Goal: Task Accomplishment & Management: Use online tool/utility

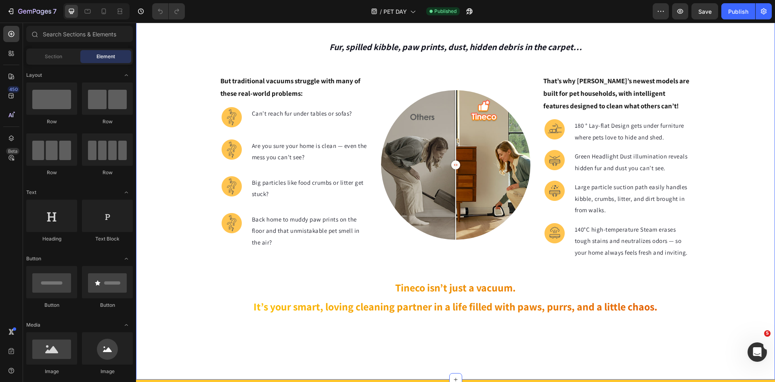
scroll to position [323, 0]
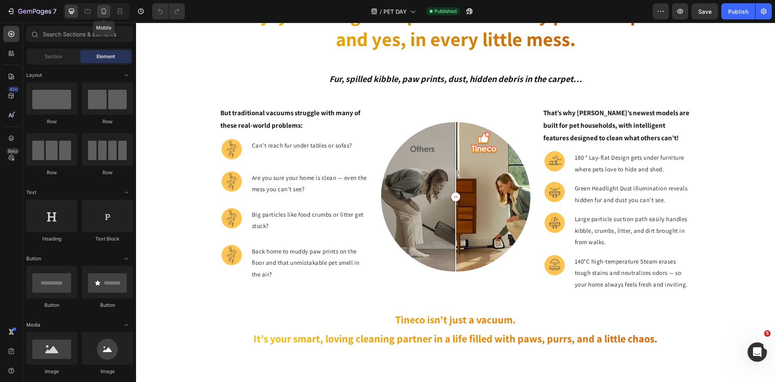
click at [101, 9] on icon at bounding box center [104, 11] width 8 height 8
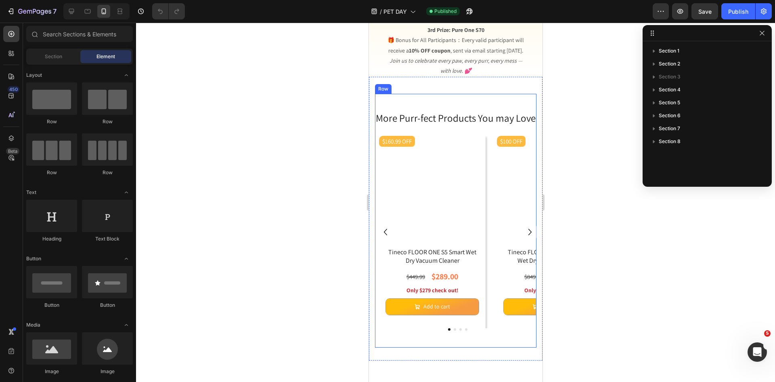
scroll to position [1979, 0]
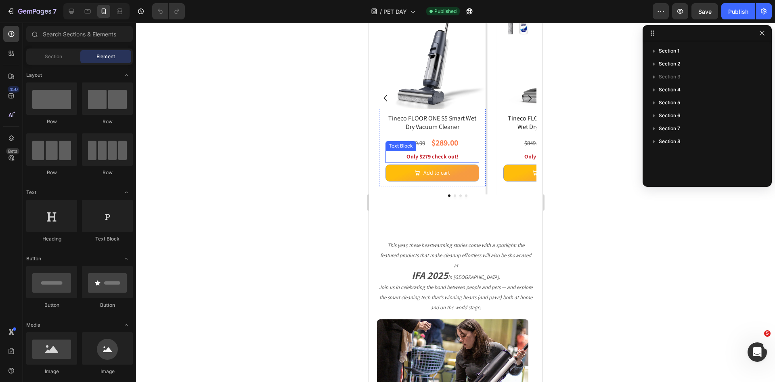
click at [424, 160] on strong "Only $279 check out!" at bounding box center [432, 156] width 52 height 7
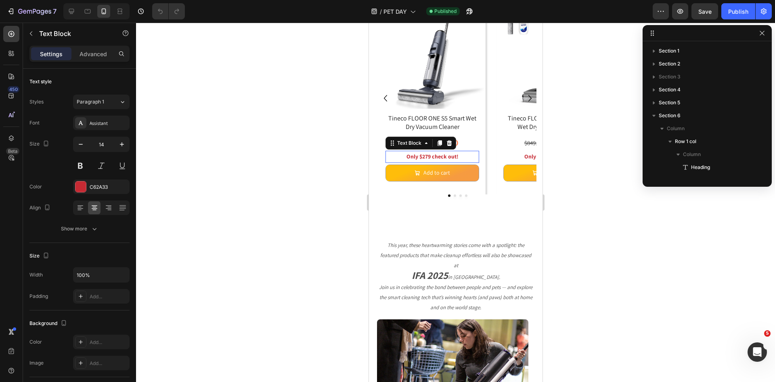
scroll to position [179, 0]
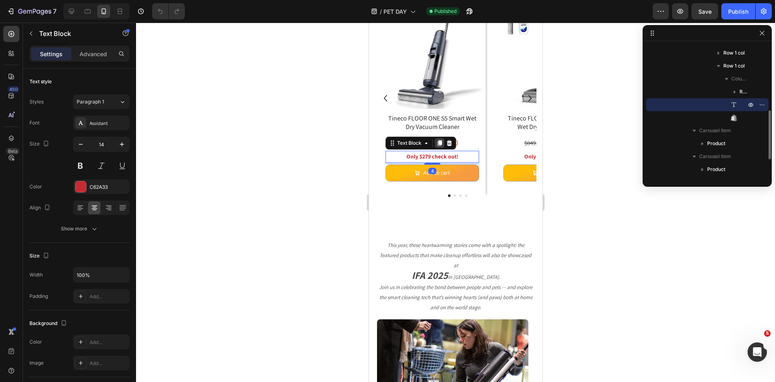
click at [443, 148] on div at bounding box center [440, 143] width 10 height 10
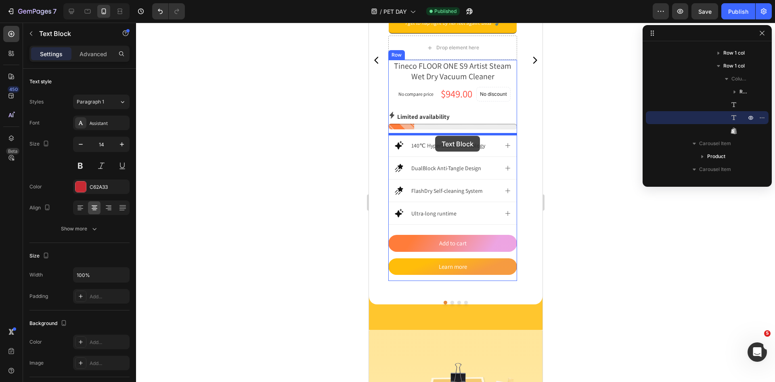
scroll to position [1177, 0]
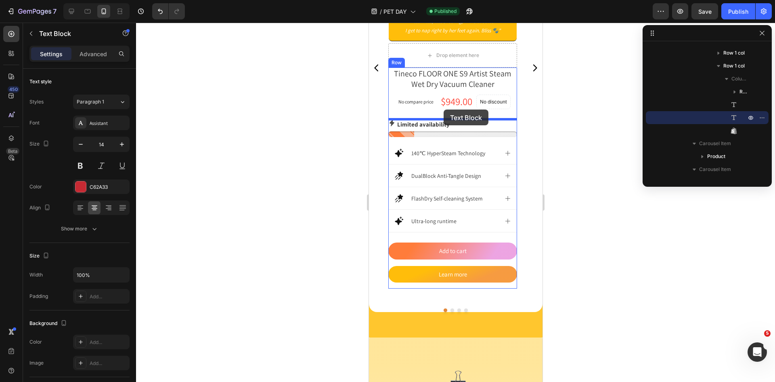
drag, startPoint x: 408, startPoint y: 311, endPoint x: 443, endPoint y: 109, distance: 204.7
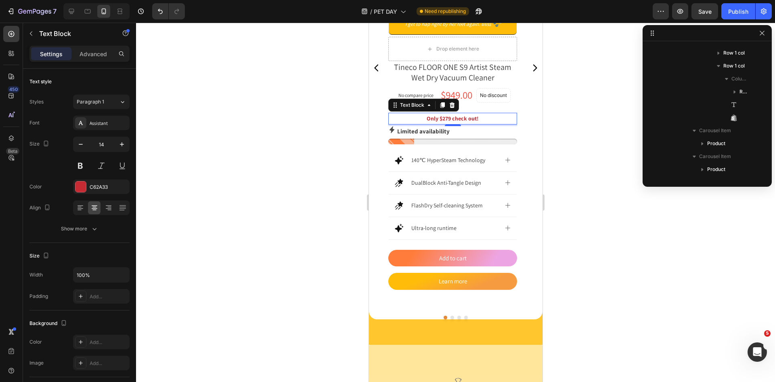
click at [444, 118] on strong "Only $279 check out!" at bounding box center [453, 118] width 52 height 7
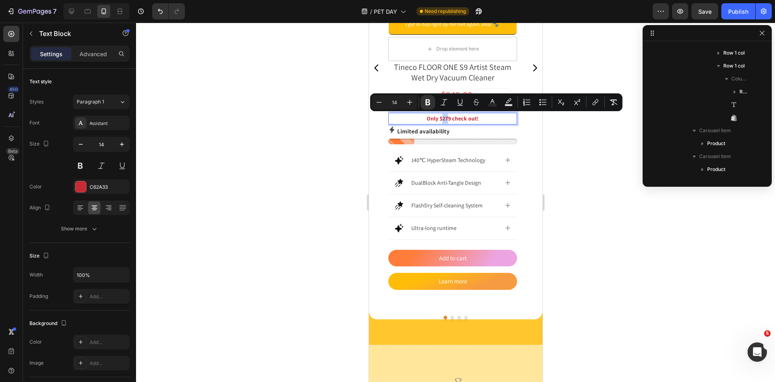
drag, startPoint x: 447, startPoint y: 120, endPoint x: 442, endPoint y: 118, distance: 5.0
click at [442, 118] on strong "Only $279 check out!" at bounding box center [453, 118] width 52 height 7
drag, startPoint x: 450, startPoint y: 120, endPoint x: 443, endPoint y: 120, distance: 7.3
click at [443, 120] on strong "Only $279 check out!" at bounding box center [453, 118] width 52 height 7
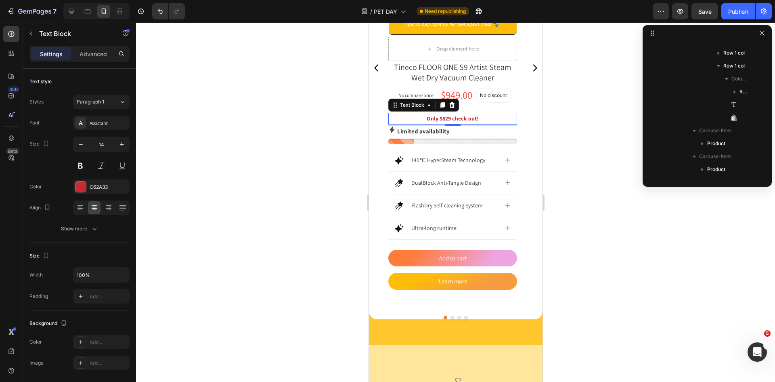
click at [204, 196] on div at bounding box center [455, 202] width 639 height 359
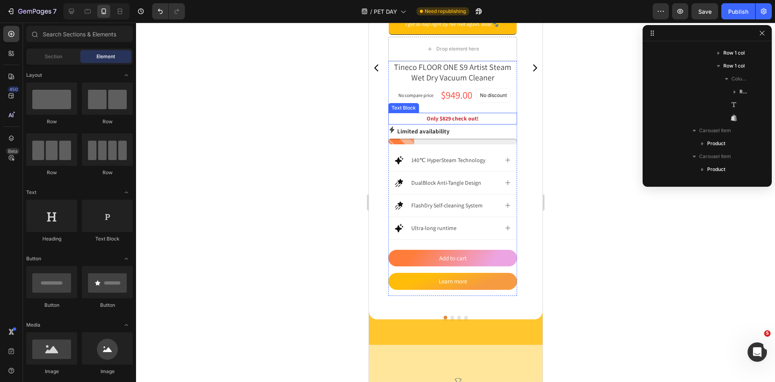
click at [437, 119] on strong "Only $829 check out!" at bounding box center [453, 118] width 52 height 7
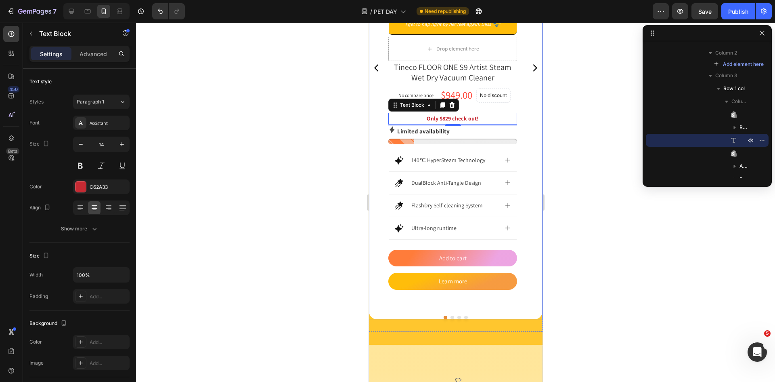
click at [530, 72] on icon "Carousel Next Arrow" at bounding box center [535, 68] width 10 height 10
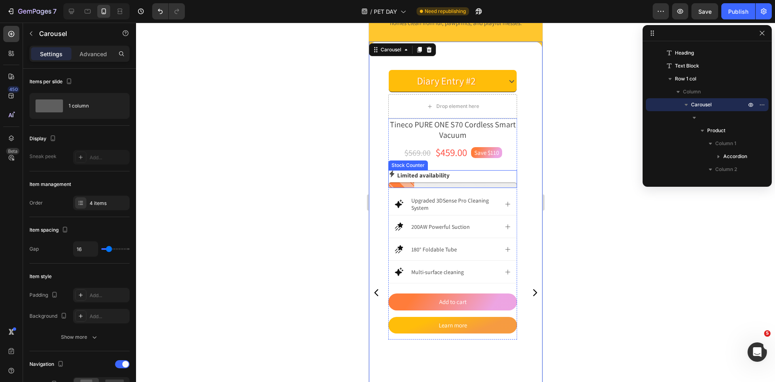
scroll to position [941, 0]
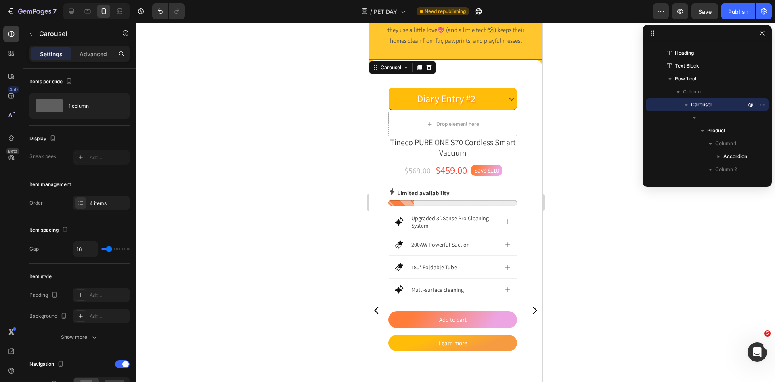
click at [533, 311] on icon "Carousel Next Arrow" at bounding box center [535, 310] width 4 height 7
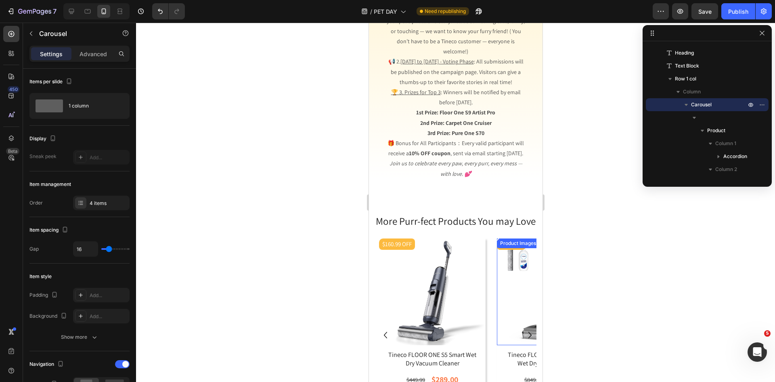
scroll to position [2032, 0]
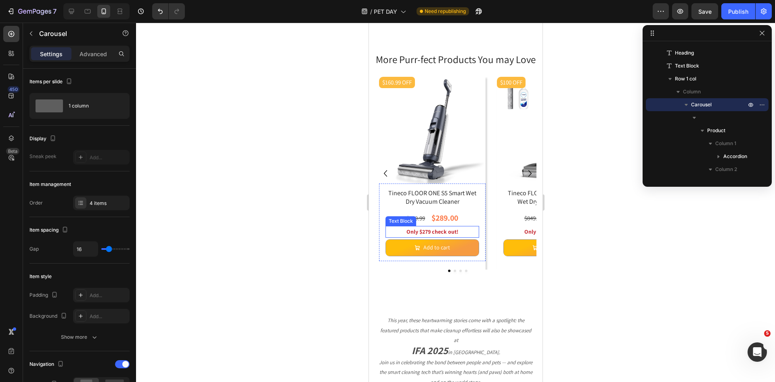
click at [436, 235] on strong "Only $279 check out!" at bounding box center [432, 231] width 52 height 7
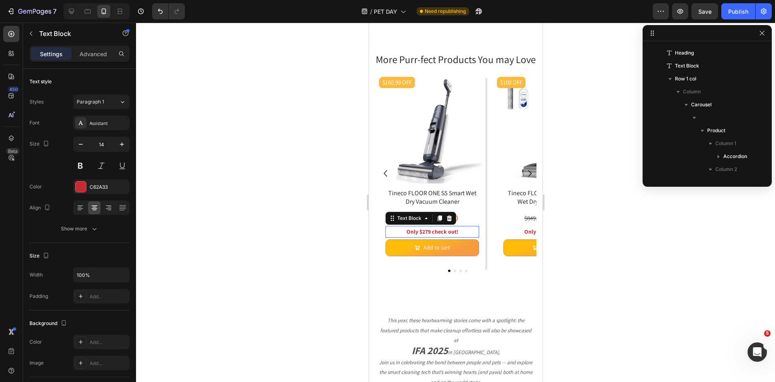
scroll to position [589, 0]
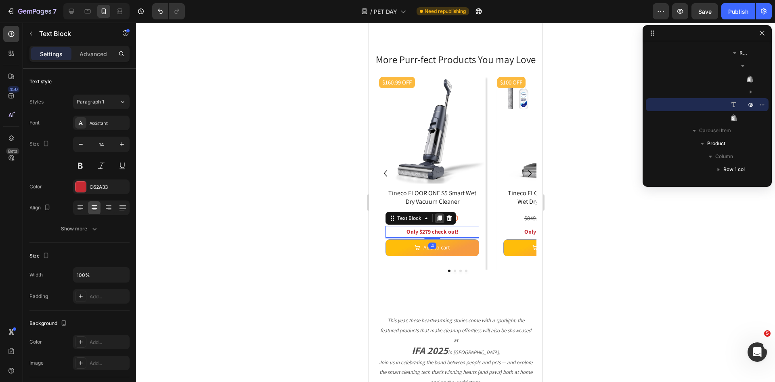
click at [438, 221] on icon at bounding box center [439, 218] width 6 height 6
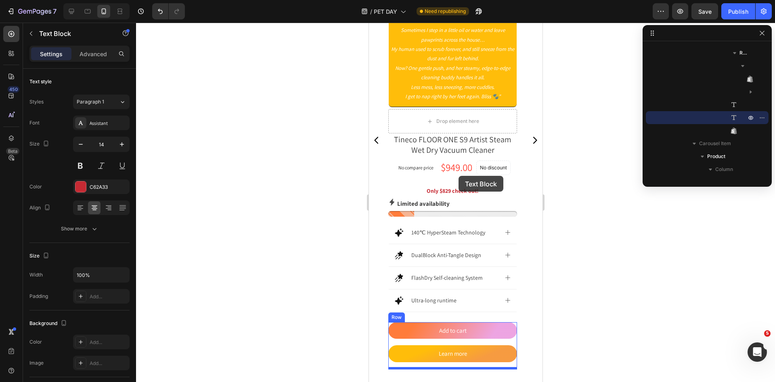
scroll to position [1108, 0]
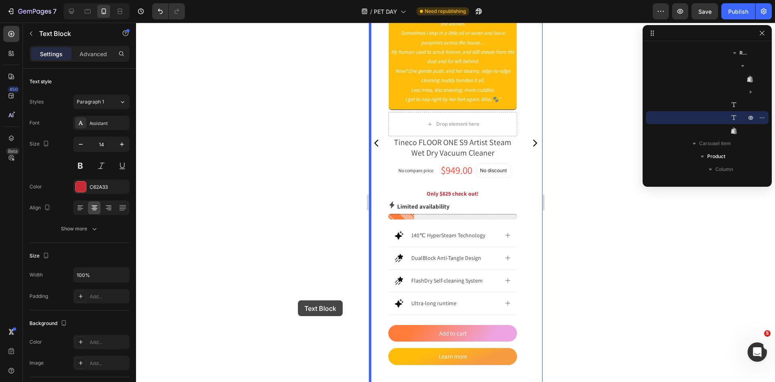
drag, startPoint x: 392, startPoint y: 263, endPoint x: 647, endPoint y: 314, distance: 260.8
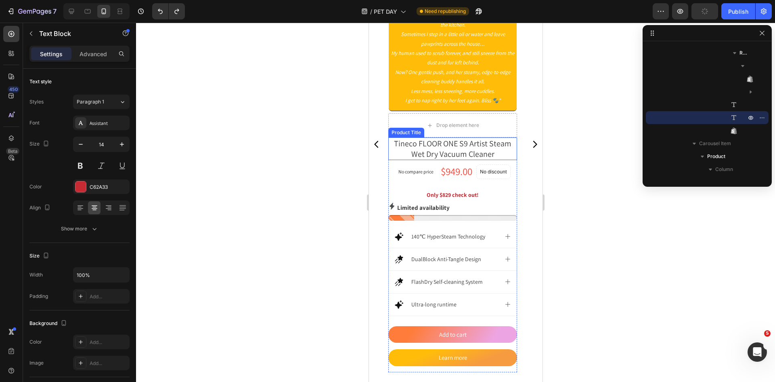
scroll to position [1068, 0]
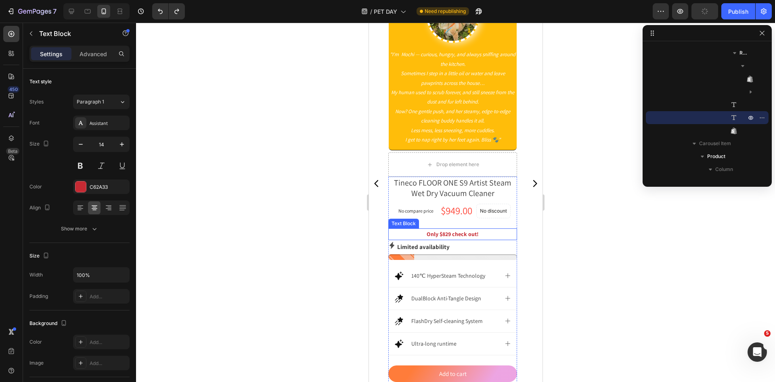
click at [437, 230] on strong "Only $829 check out!" at bounding box center [453, 233] width 52 height 7
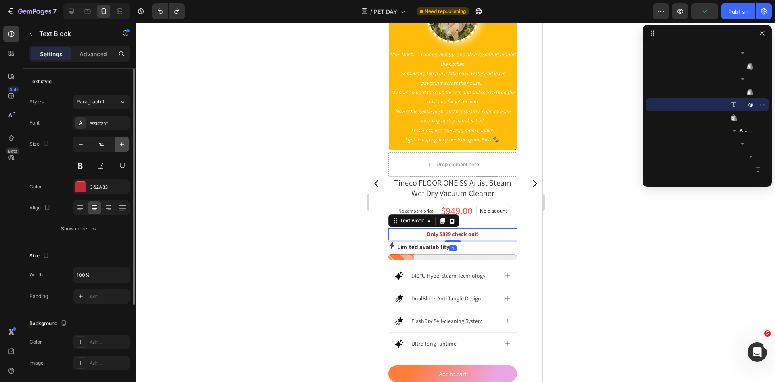
click at [119, 145] on icon "button" at bounding box center [122, 144] width 8 height 8
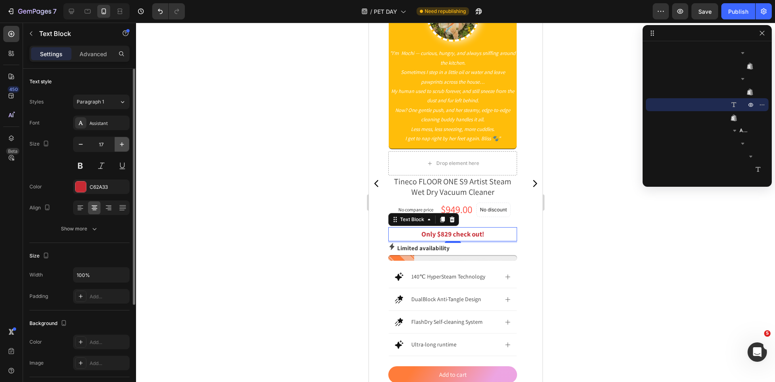
click at [119, 145] on icon "button" at bounding box center [122, 144] width 8 height 8
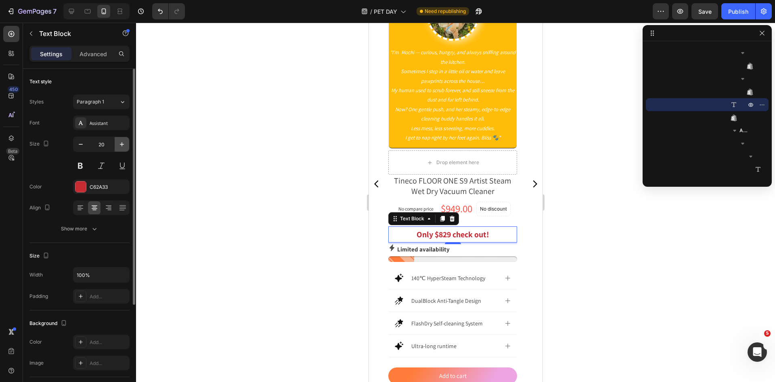
click at [119, 145] on icon "button" at bounding box center [122, 144] width 8 height 8
type input "21"
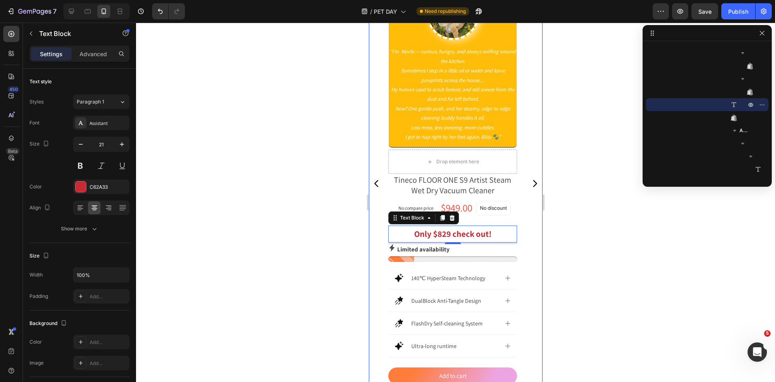
click at [530, 183] on icon "Carousel Next Arrow" at bounding box center [535, 184] width 10 height 10
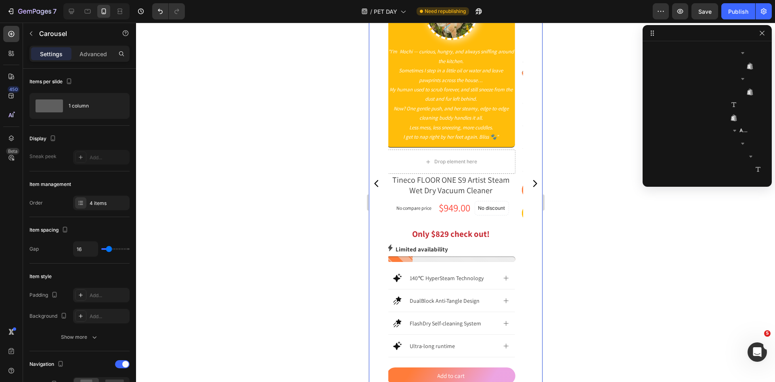
scroll to position [63, 0]
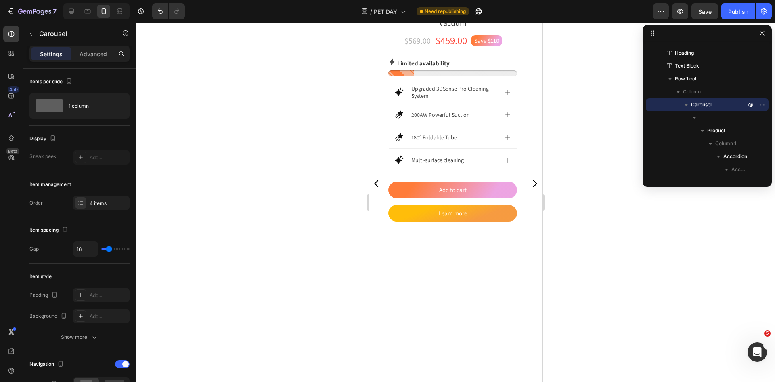
click at [530, 183] on icon "Carousel Next Arrow" at bounding box center [535, 184] width 10 height 10
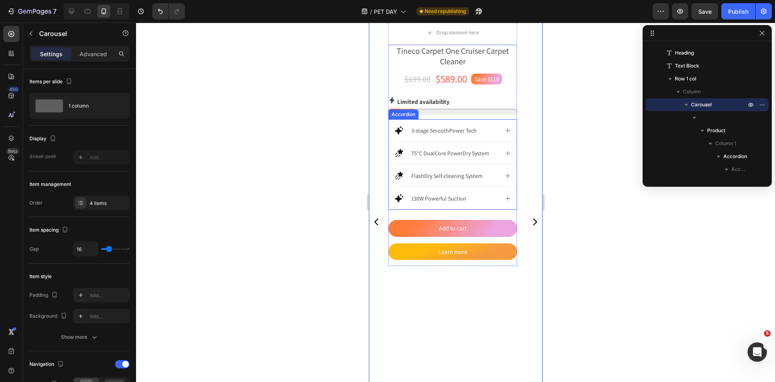
scroll to position [869, 0]
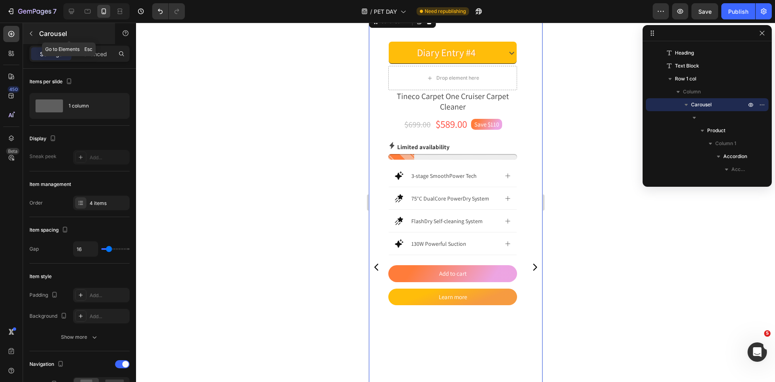
click at [32, 35] on icon "button" at bounding box center [31, 33] width 6 height 6
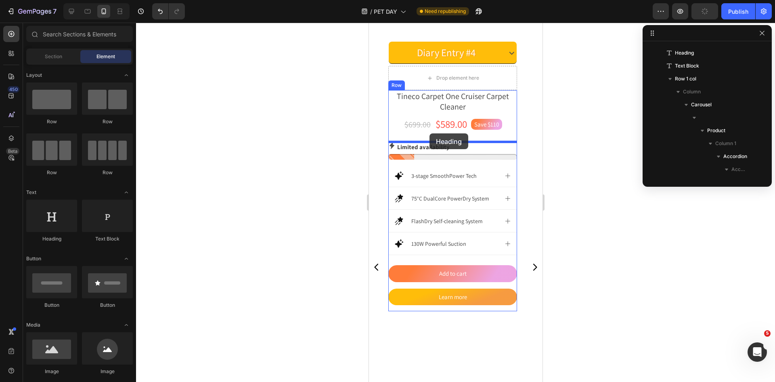
drag, startPoint x: 450, startPoint y: 159, endPoint x: 429, endPoint y: 133, distance: 33.3
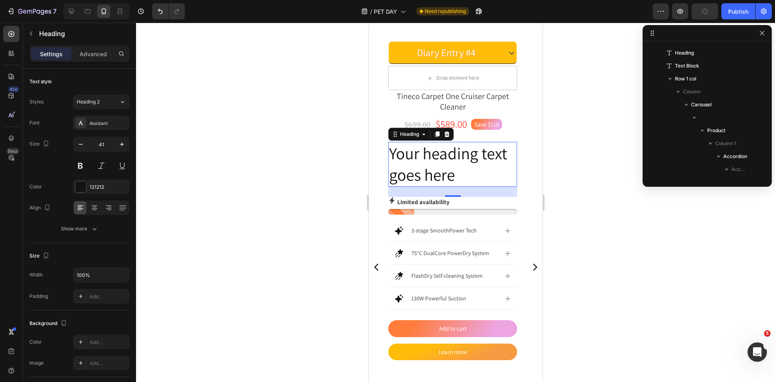
scroll to position [1252, 0]
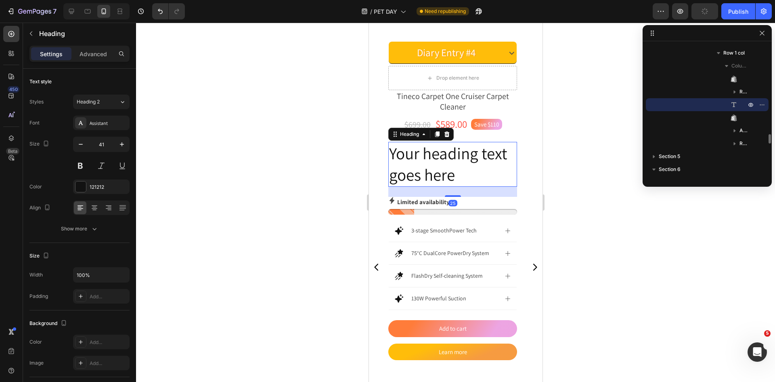
click at [462, 174] on h2 "Your heading text goes here" at bounding box center [452, 164] width 129 height 45
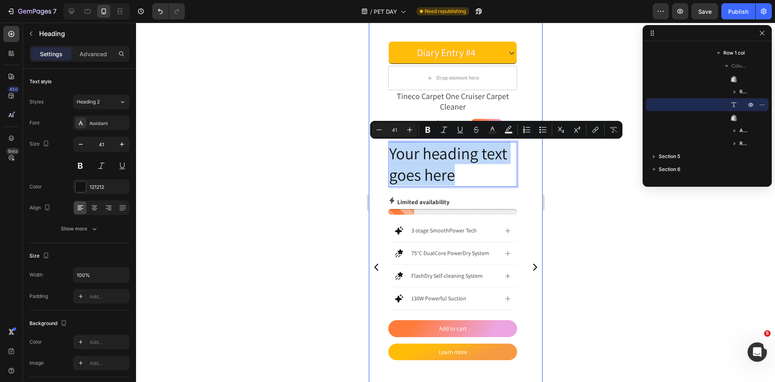
drag, startPoint x: 458, startPoint y: 175, endPoint x: 386, endPoint y: 156, distance: 74.5
click at [386, 156] on div "Diary Entry #1 Image "I’m Mochi — curious, hungry, and always sniffing around t…" at bounding box center [456, 266] width 174 height 483
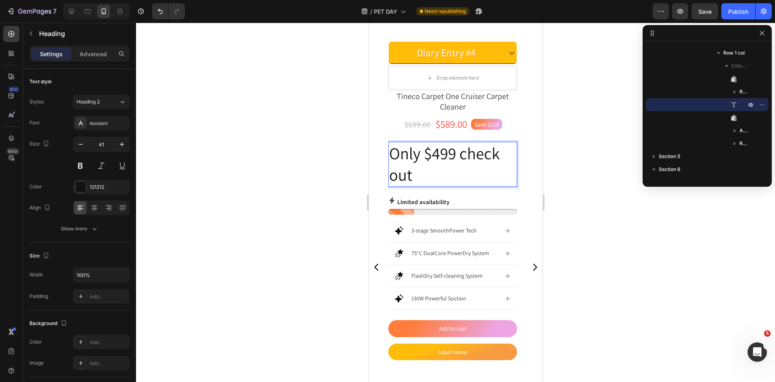
click at [417, 174] on p "Only $499 check out" at bounding box center [452, 164] width 127 height 43
drag, startPoint x: 417, startPoint y: 174, endPoint x: 392, endPoint y: 159, distance: 29.3
click at [408, 170] on p "Only $499 check out" at bounding box center [452, 164] width 127 height 43
click at [387, 153] on div "Diary Entry #1 Image "I’m Mochi — curious, hungry, and always sniffing around t…" at bounding box center [456, 266] width 174 height 483
drag, startPoint x: 391, startPoint y: 152, endPoint x: 412, endPoint y: 175, distance: 30.9
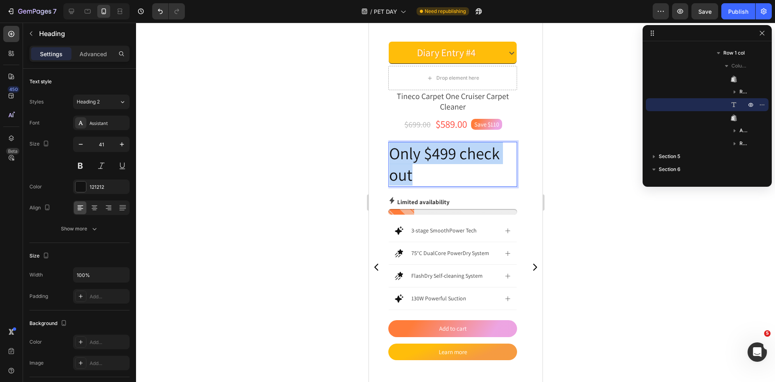
click at [412, 175] on p "Only $499 check out" at bounding box center [452, 164] width 127 height 43
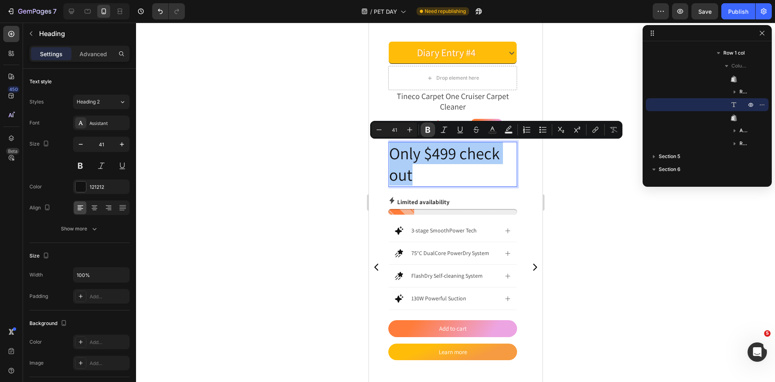
click at [425, 130] on icon "Editor contextual toolbar" at bounding box center [428, 130] width 8 height 8
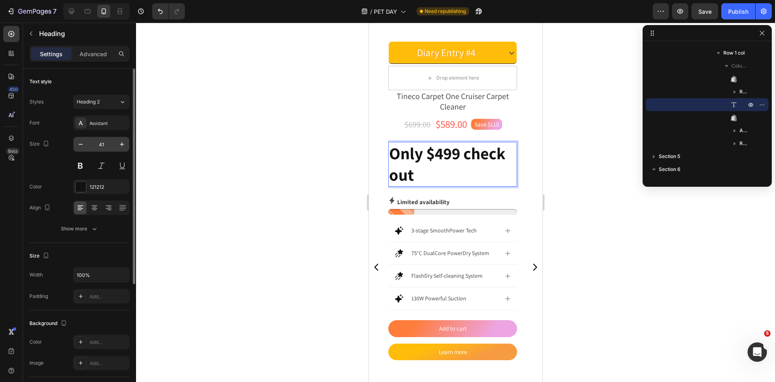
click at [103, 147] on input "41" at bounding box center [101, 144] width 27 height 15
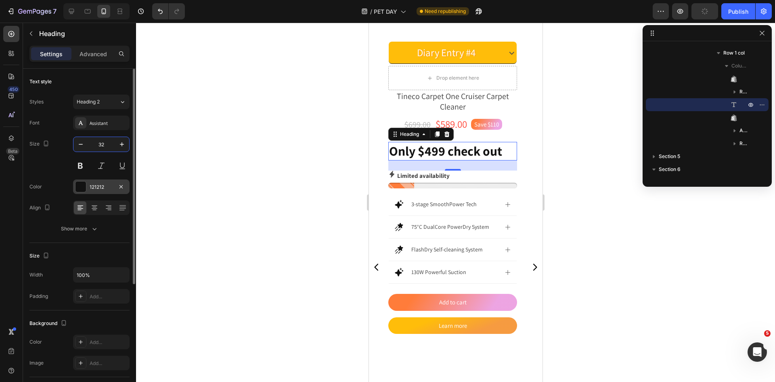
type input "32"
click at [84, 187] on div at bounding box center [81, 186] width 11 height 11
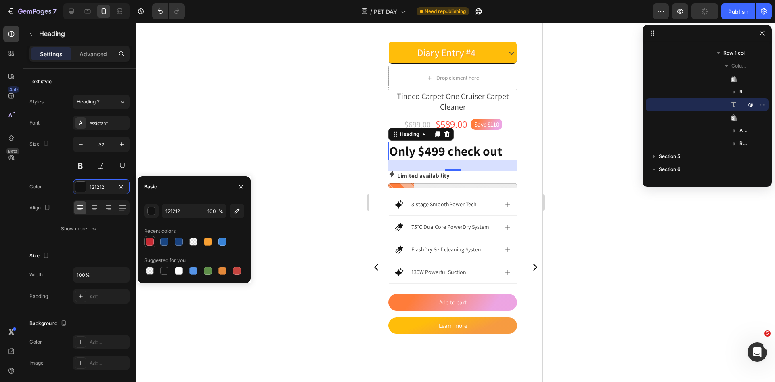
click at [150, 241] on div at bounding box center [150, 241] width 8 height 8
type input "C62A33"
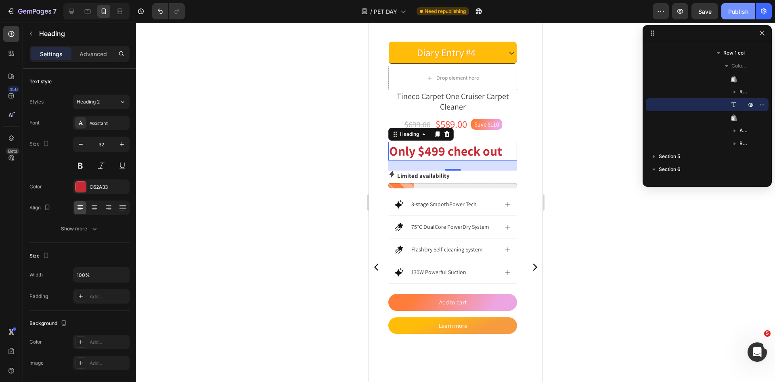
click at [731, 10] on div "Publish" at bounding box center [739, 11] width 20 height 8
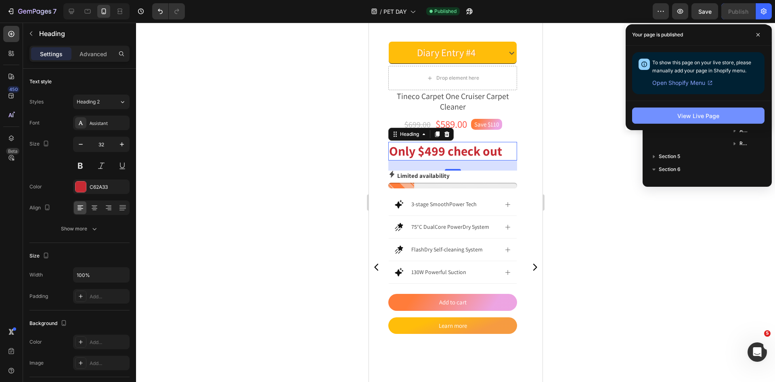
click at [706, 110] on button "View Live Page" at bounding box center [698, 115] width 132 height 16
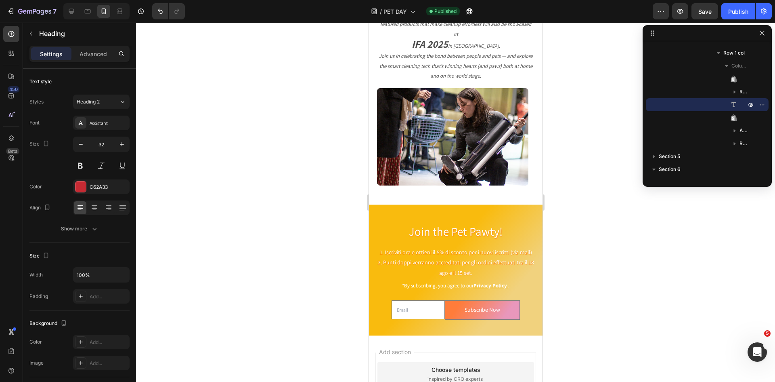
scroll to position [2385, 0]
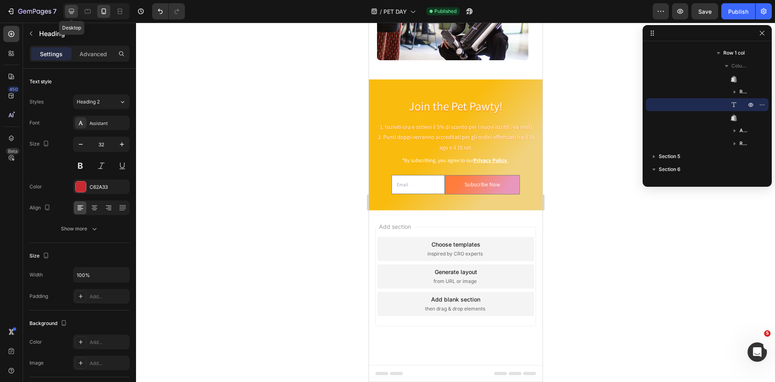
click at [71, 6] on div at bounding box center [71, 11] width 13 height 13
type input "46"
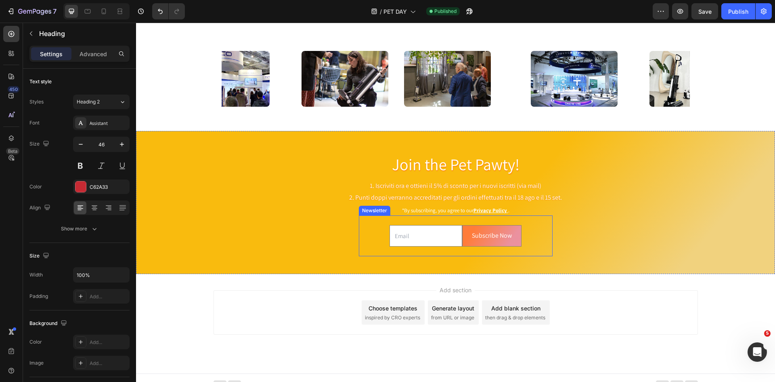
scroll to position [2146, 0]
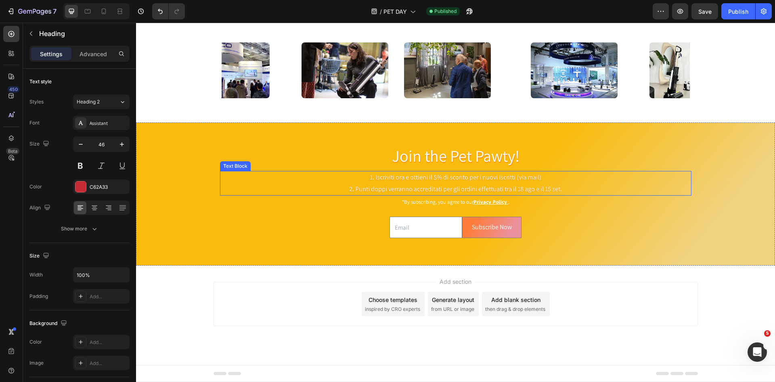
click at [399, 177] on p "1. Iscriviti ora e ottieni il 5% di sconto per i nuovi iscritti (via mail) 2. P…" at bounding box center [456, 183] width 470 height 23
click at [356, 180] on p "1. Iscriviti ora e ottieni il 5% di sconto per i nuovi iscritti (via mail) 2. P…" at bounding box center [456, 183] width 470 height 23
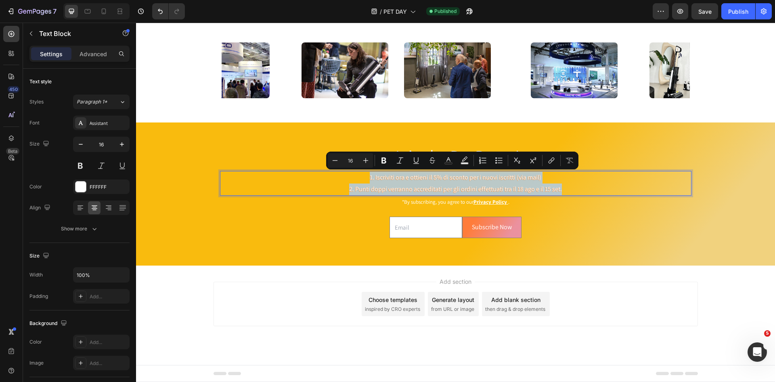
copy p "1. Iscriviti ora e ottieni il 5% di sconto per i nuovi iscritti (via mail) 2. P…"
drag, startPoint x: 361, startPoint y: 178, endPoint x: 575, endPoint y: 189, distance: 213.6
click at [575, 189] on p "1. Iscriviti ora e ottieni il 5% di sconto per i nuovi iscritti (via mail) 2. P…" at bounding box center [456, 183] width 470 height 23
click at [414, 185] on p "1. Iscriviti ora e ottieni il 5% di sconto per i nuovi iscritti (via mail) 2. P…" at bounding box center [456, 183] width 470 height 23
drag, startPoint x: 565, startPoint y: 188, endPoint x: 357, endPoint y: 178, distance: 207.9
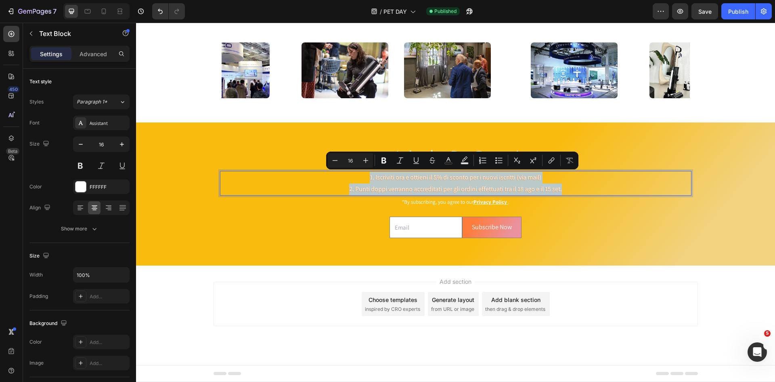
click at [357, 178] on p "1. Iscriviti ora e ottieni il 5% di sconto per i nuovi iscritti (via mail) 2. P…" at bounding box center [456, 183] width 470 height 23
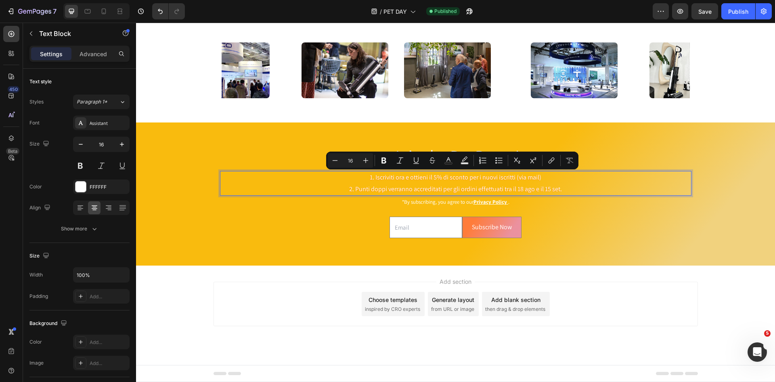
scroll to position [2135, 0]
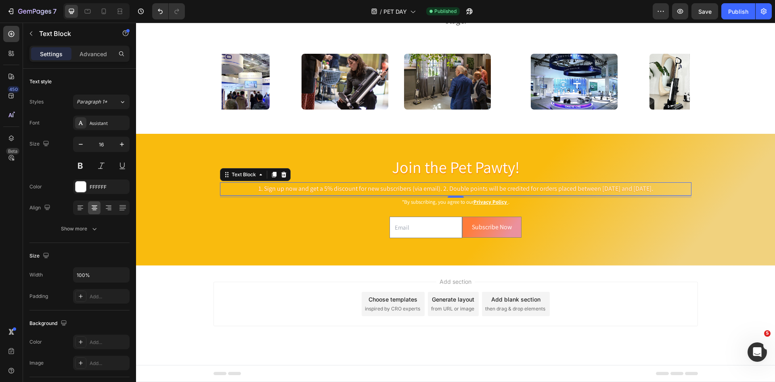
click at [421, 182] on div "1. Sign up now and get a 5% discount for new subscribers (via email). 2. Double…" at bounding box center [456, 188] width 472 height 13
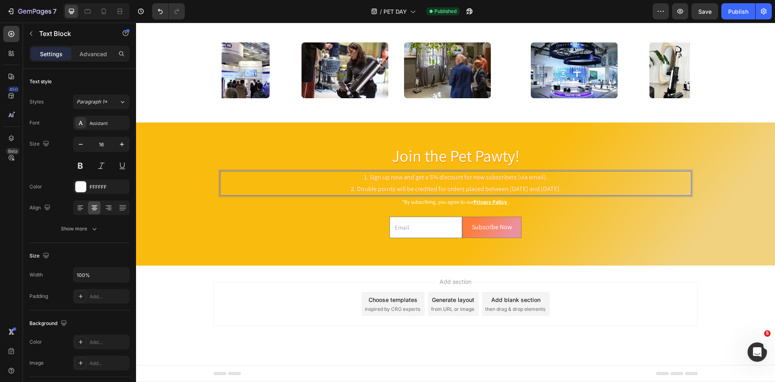
click at [358, 185] on p "2. Double points will be credited for orders placed between [DATE] and [DATE]." at bounding box center [456, 189] width 470 height 12
drag, startPoint x: 504, startPoint y: 186, endPoint x: 509, endPoint y: 196, distance: 11.2
click at [504, 186] on p "2. Double points will be credited for orders placed between [DATE] and [DATE]." at bounding box center [456, 189] width 470 height 12
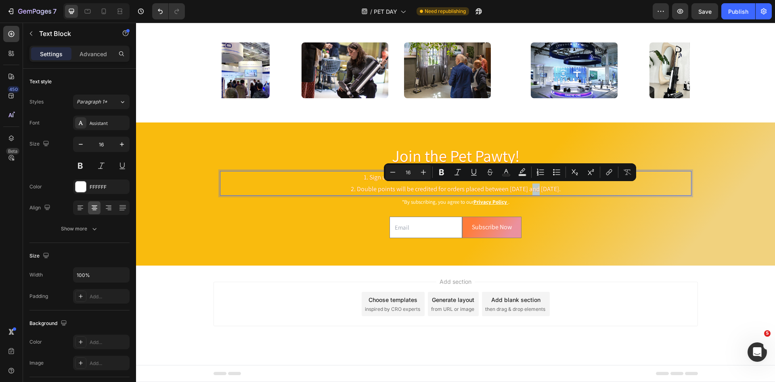
drag, startPoint x: 508, startPoint y: 189, endPoint x: 513, endPoint y: 189, distance: 4.8
click at [513, 189] on p "2. Double points will be credited for orders placed between [DATE] and [DATE]." at bounding box center [456, 189] width 470 height 12
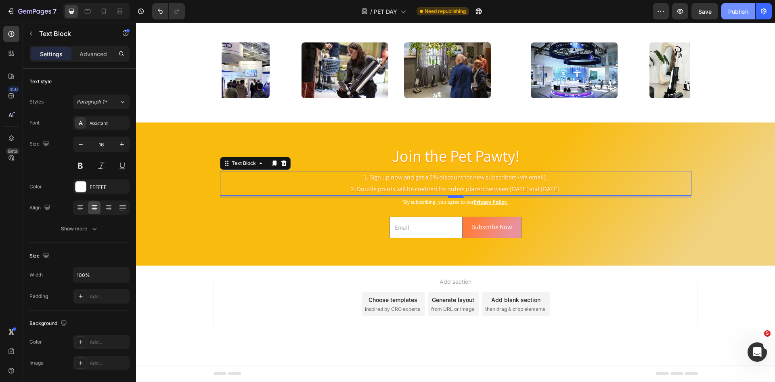
click at [730, 16] on button "Publish" at bounding box center [739, 11] width 34 height 16
